Goal: Unclear

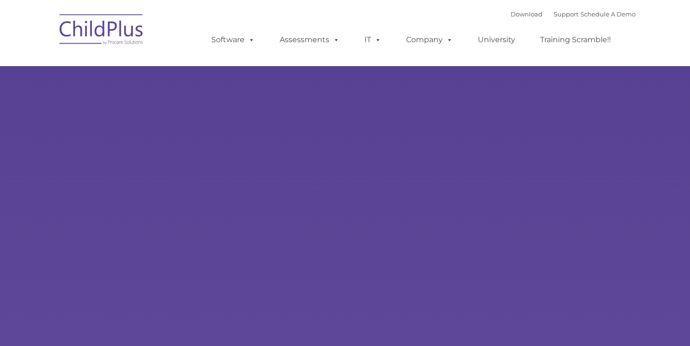
type input ""
select select "MEDIUM"
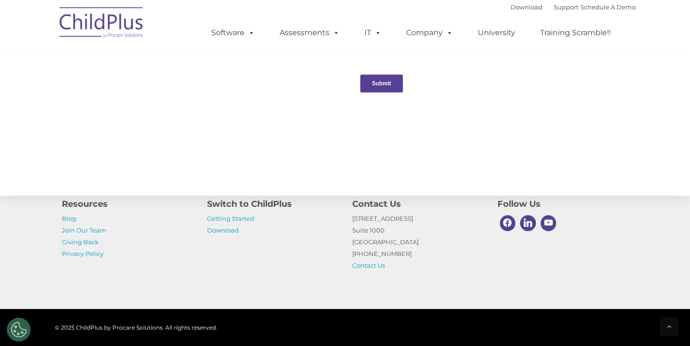
scroll to position [1048, 0]
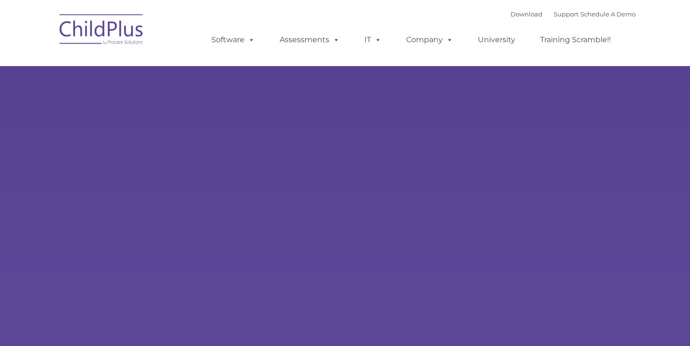
select select "MEDIUM"
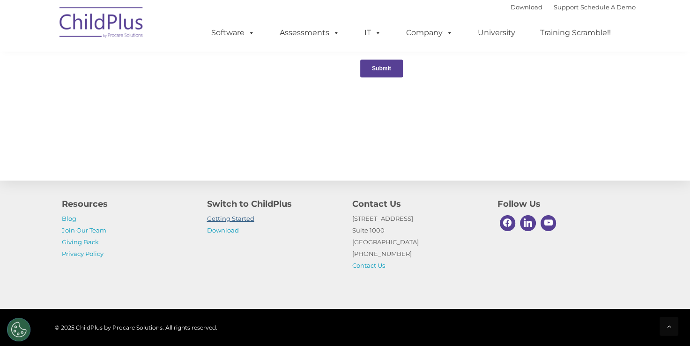
scroll to position [1048, 0]
